Goal: Register for event/course

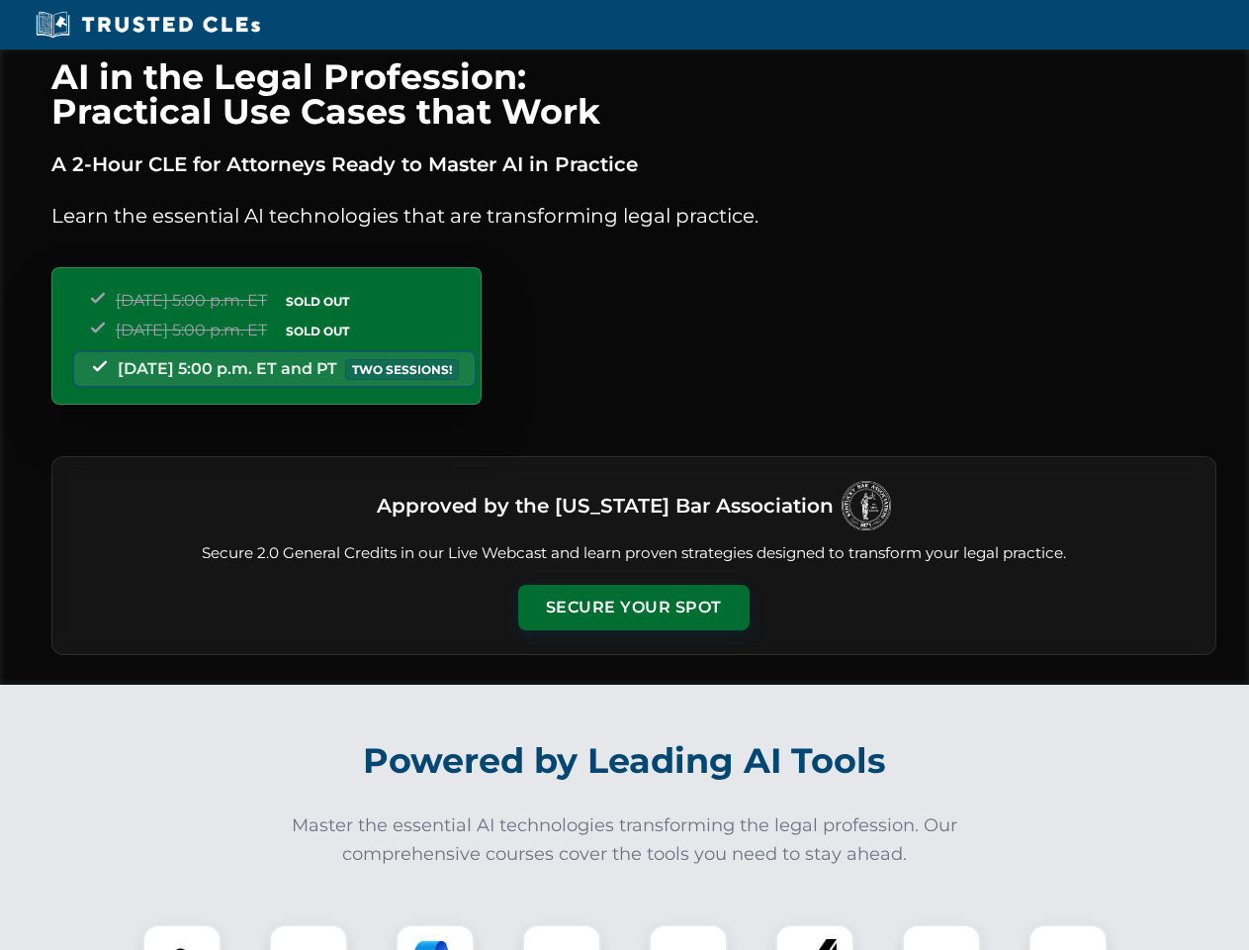
click at [633, 607] on button "Secure Your Spot" at bounding box center [633, 608] width 231 height 46
click at [182, 937] on img at bounding box center [181, 963] width 57 height 57
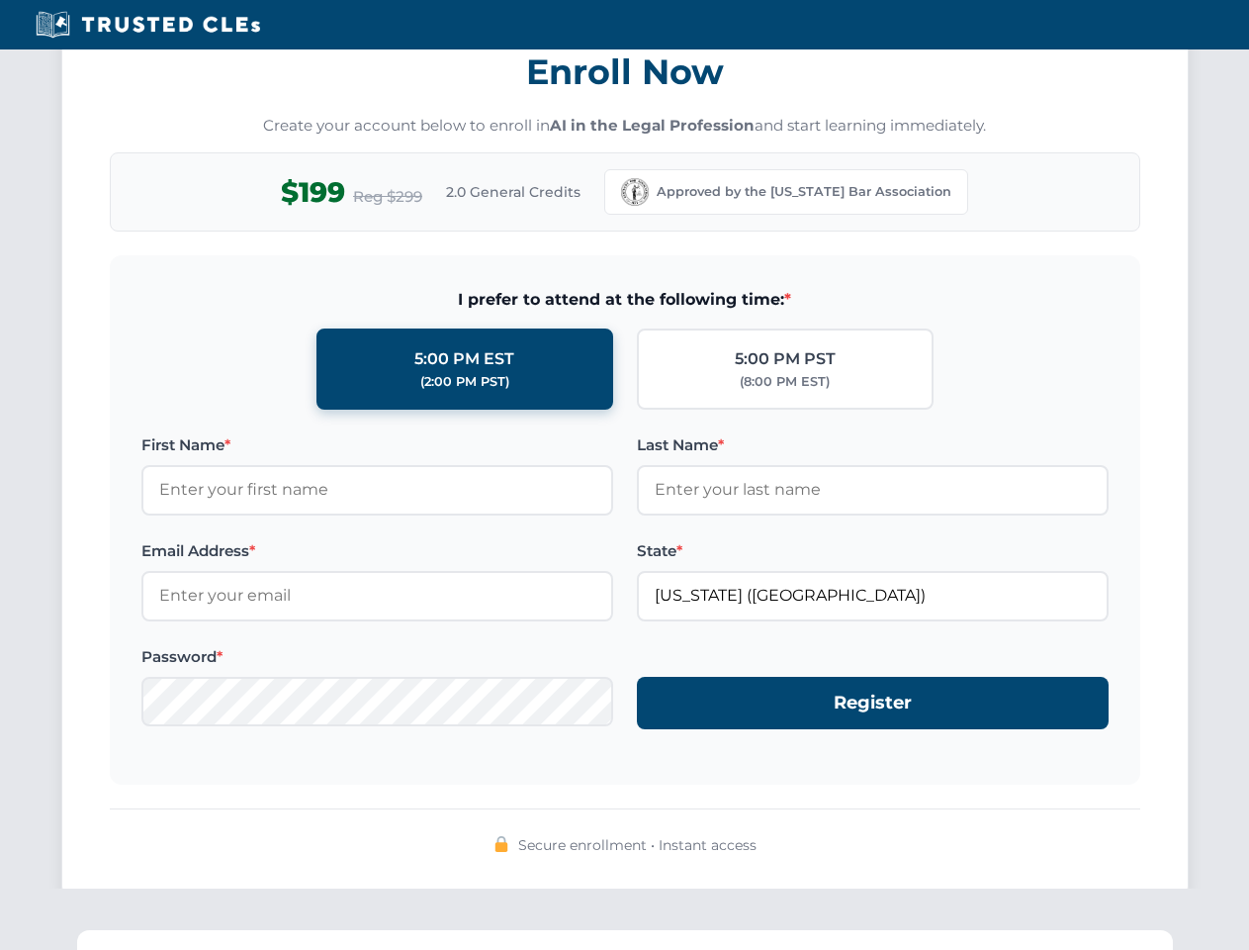
scroll to position [1942, 0]
